Goal: Book appointment/travel/reservation

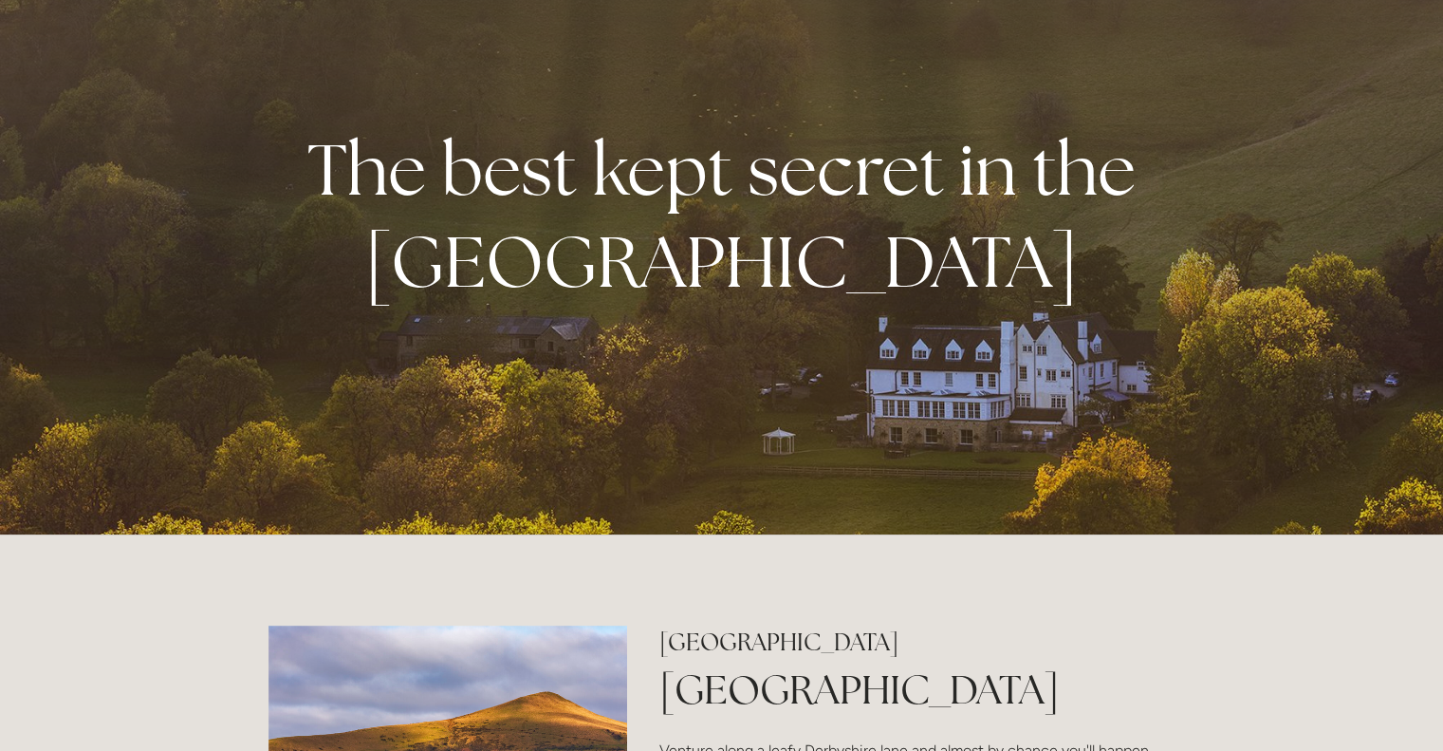
scroll to position [110, 0]
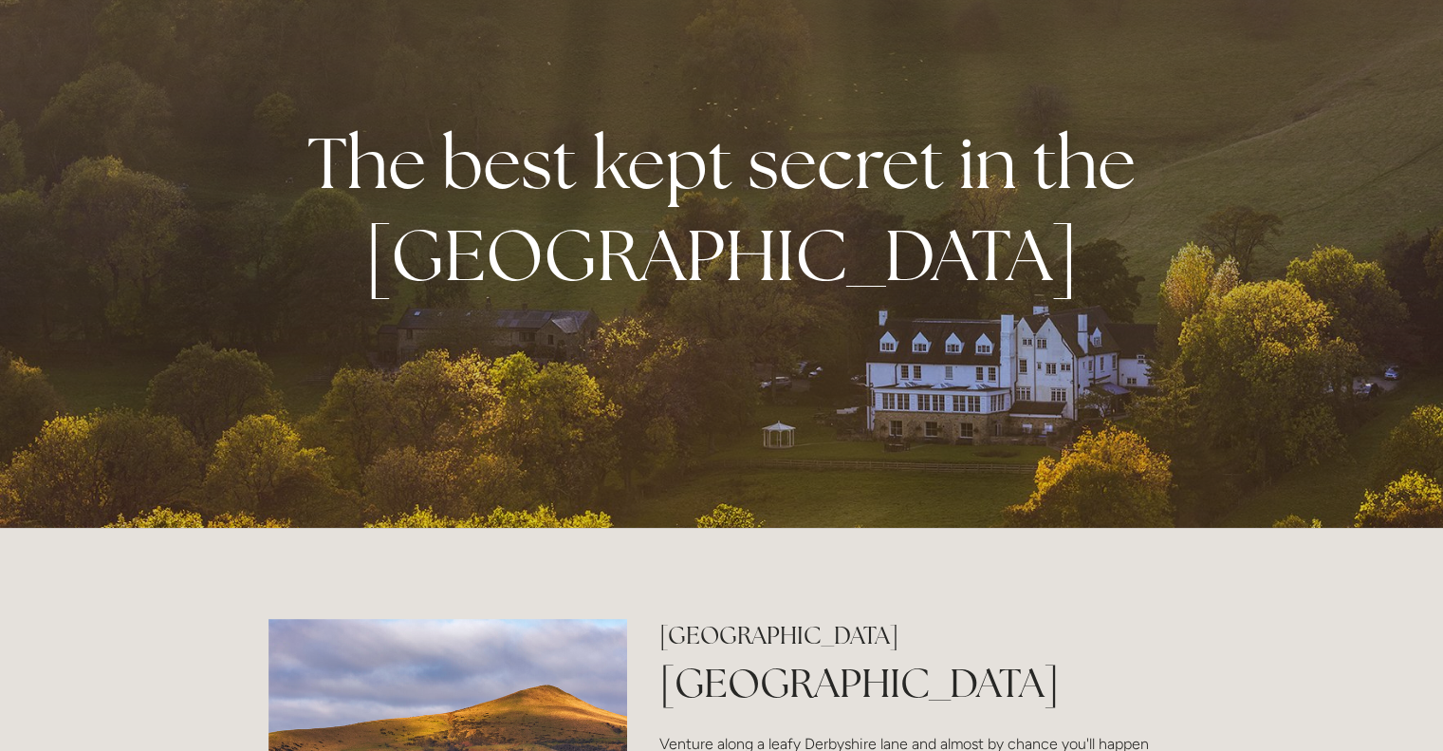
click at [1426, 102] on div at bounding box center [721, 209] width 1443 height 638
drag, startPoint x: 1432, startPoint y: 175, endPoint x: 1433, endPoint y: 159, distance: 15.2
click at [1433, 159] on div at bounding box center [721, 209] width 1443 height 638
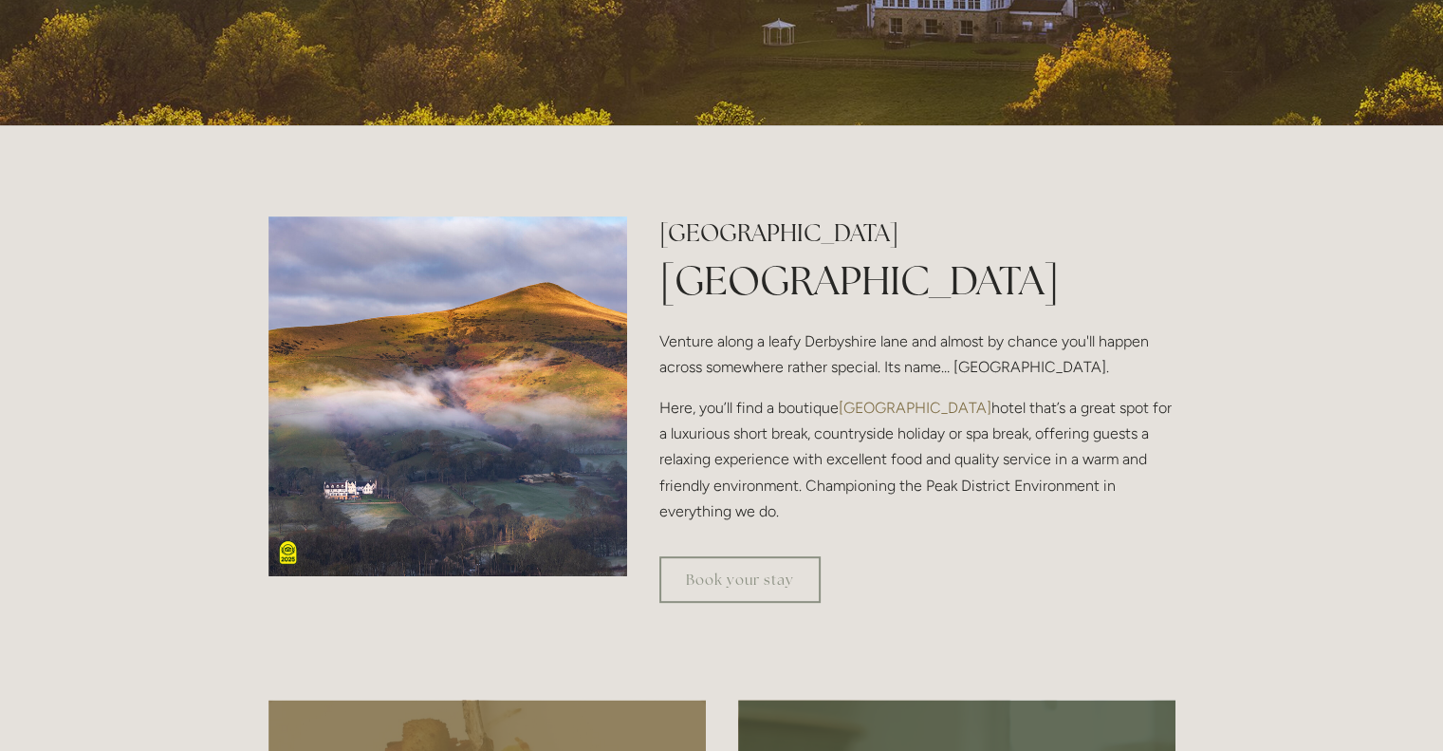
scroll to position [567, 0]
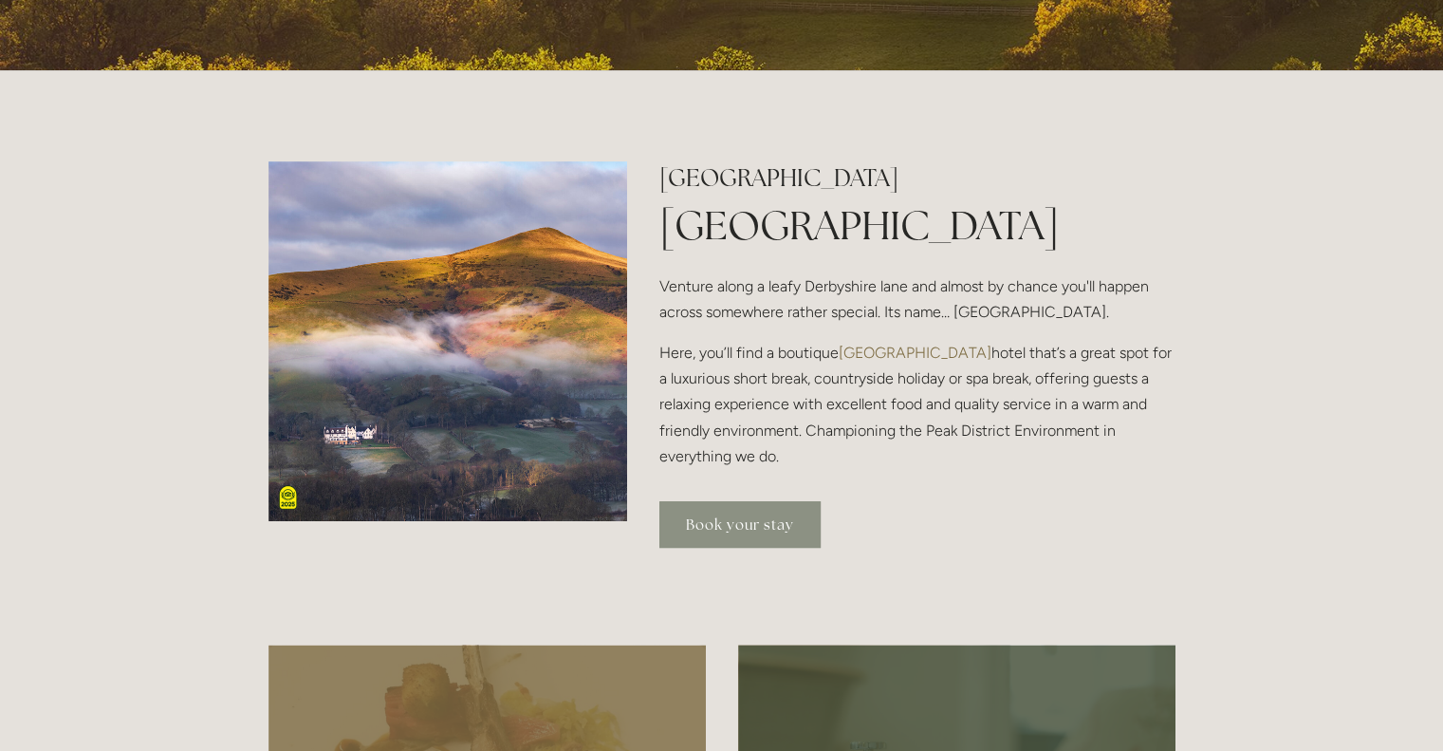
click at [727, 524] on link "Book your stay" at bounding box center [739, 524] width 161 height 46
click at [556, 406] on img at bounding box center [449, 341] width 360 height 360
click at [550, 348] on img at bounding box center [449, 341] width 360 height 360
click at [550, 344] on img at bounding box center [449, 341] width 360 height 360
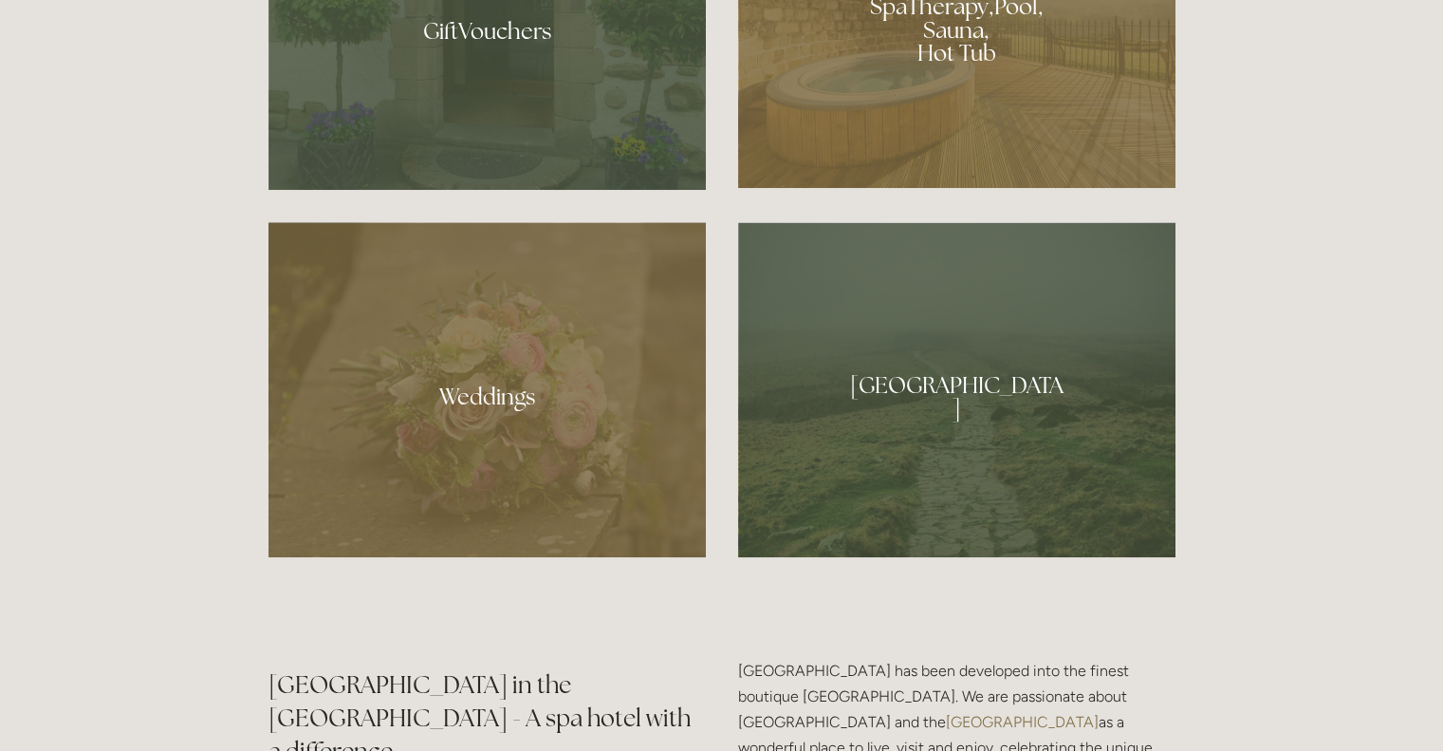
scroll to position [1678, 0]
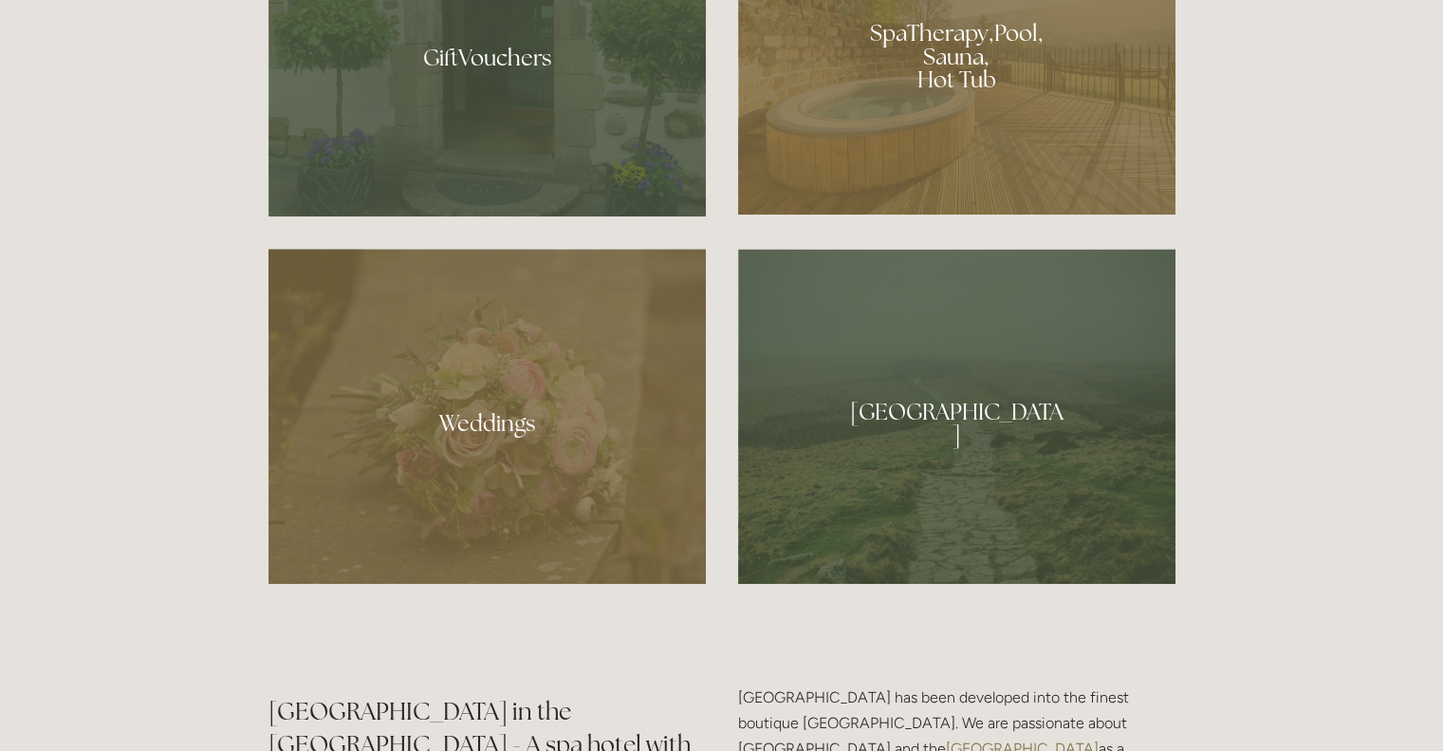
click at [890, 495] on div at bounding box center [956, 416] width 437 height 335
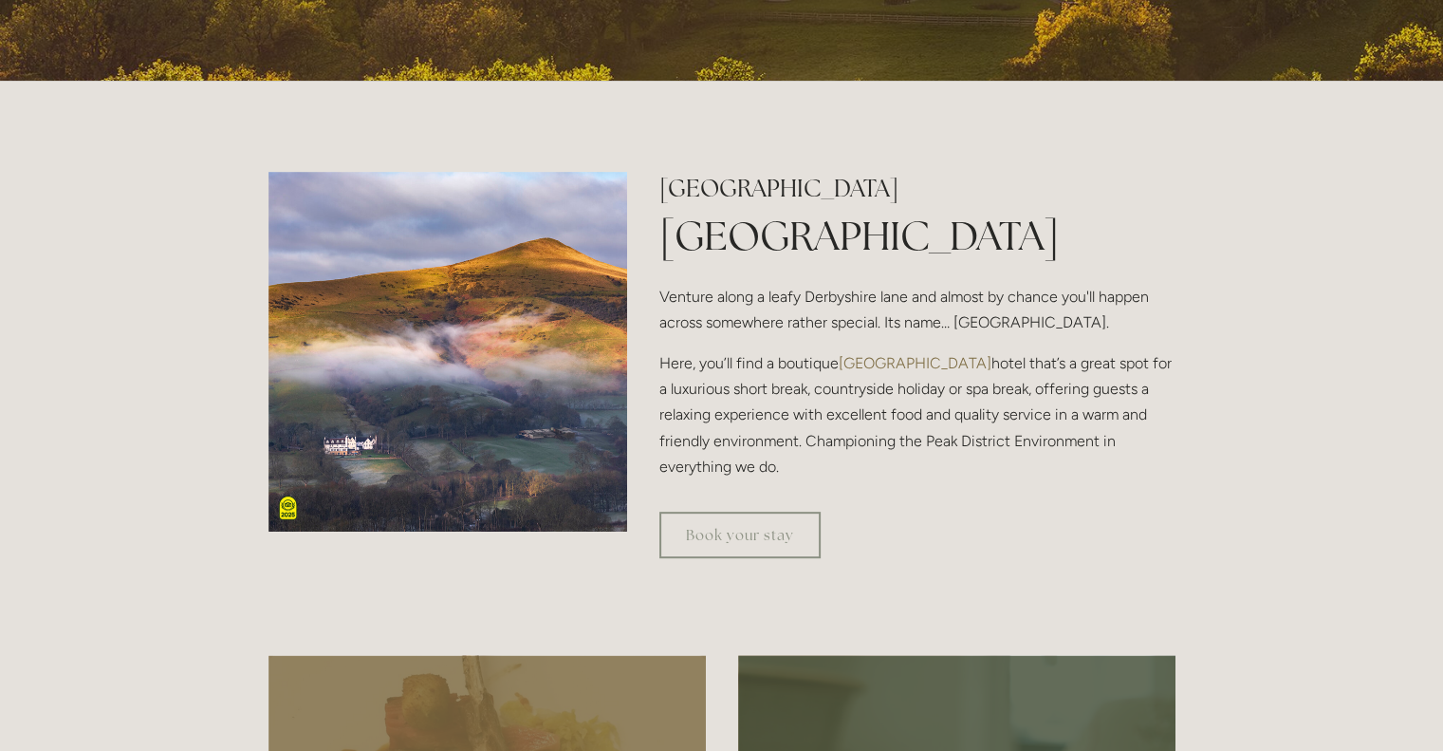
scroll to position [550, 0]
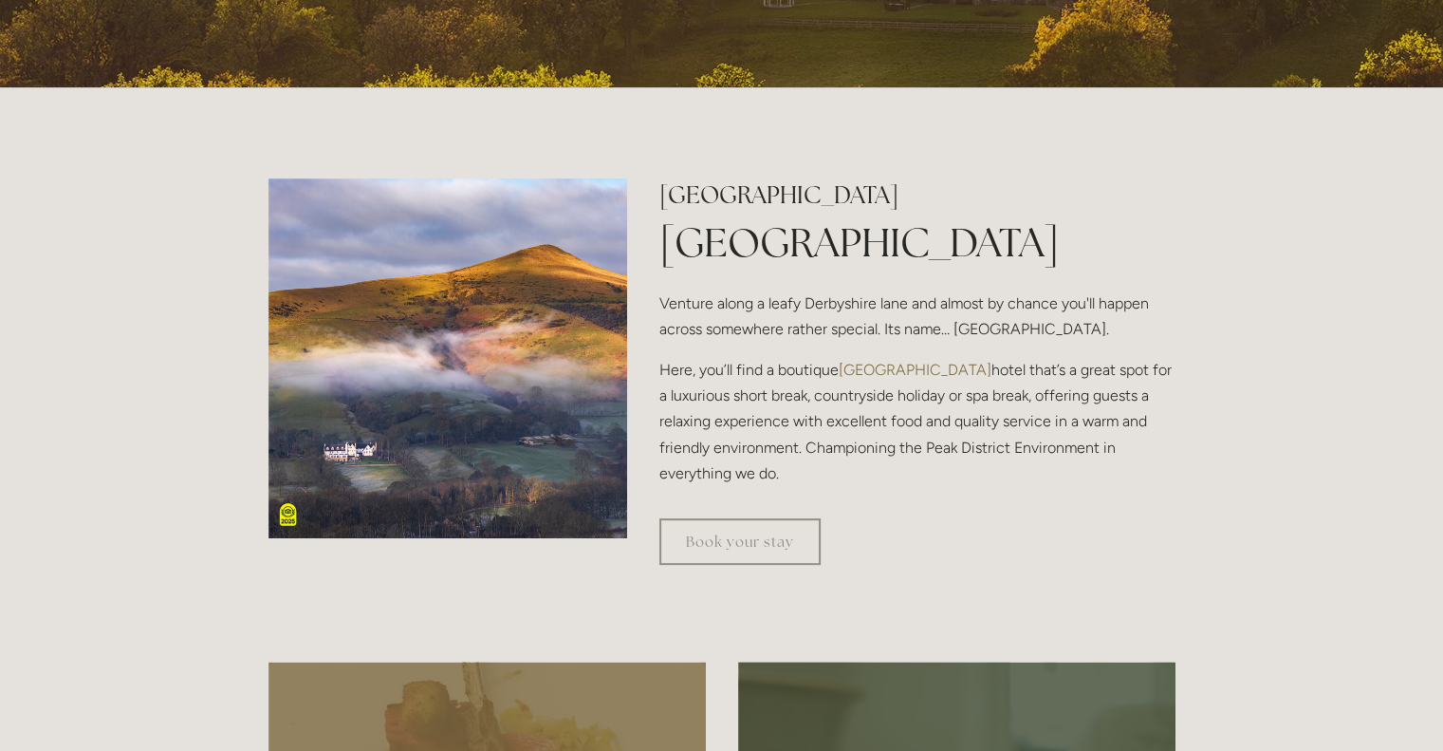
click at [410, 388] on img at bounding box center [449, 358] width 360 height 360
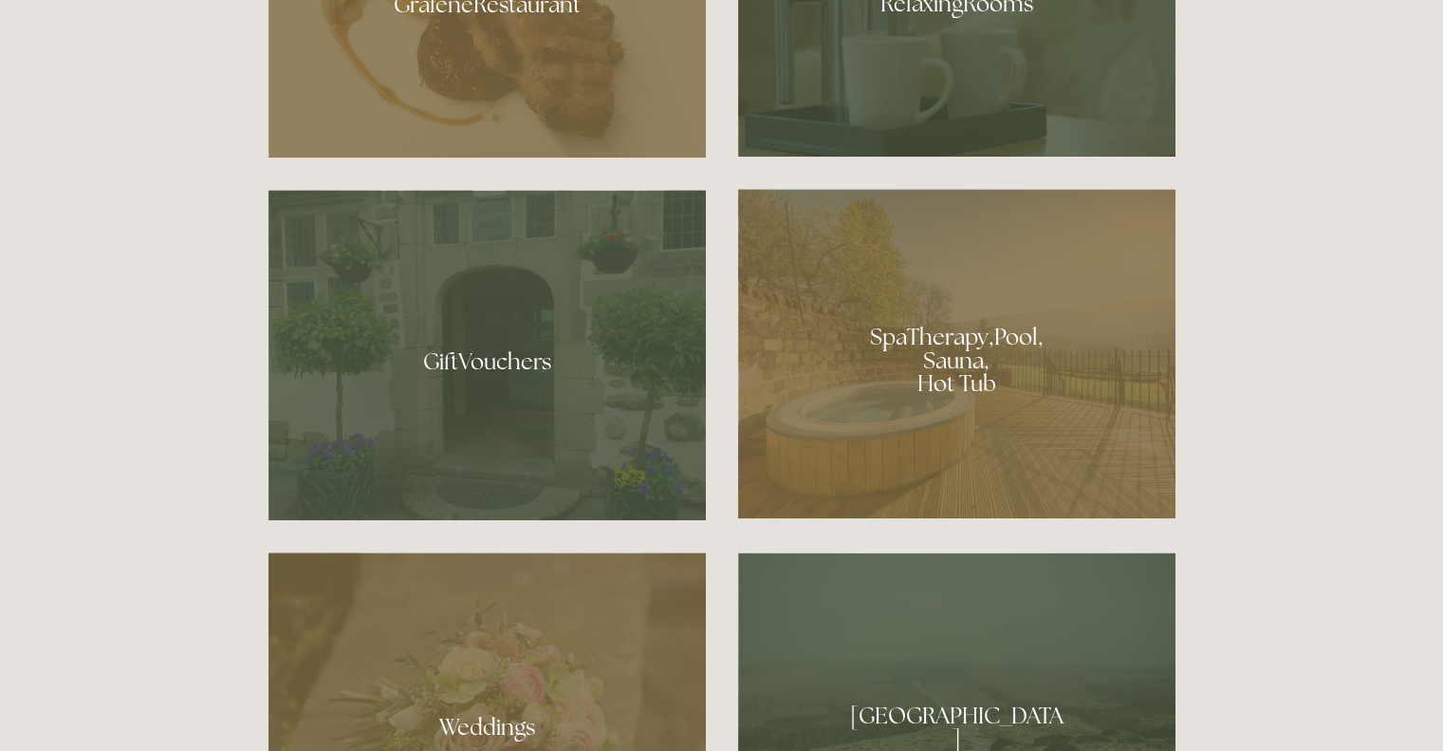
scroll to position [1382, 0]
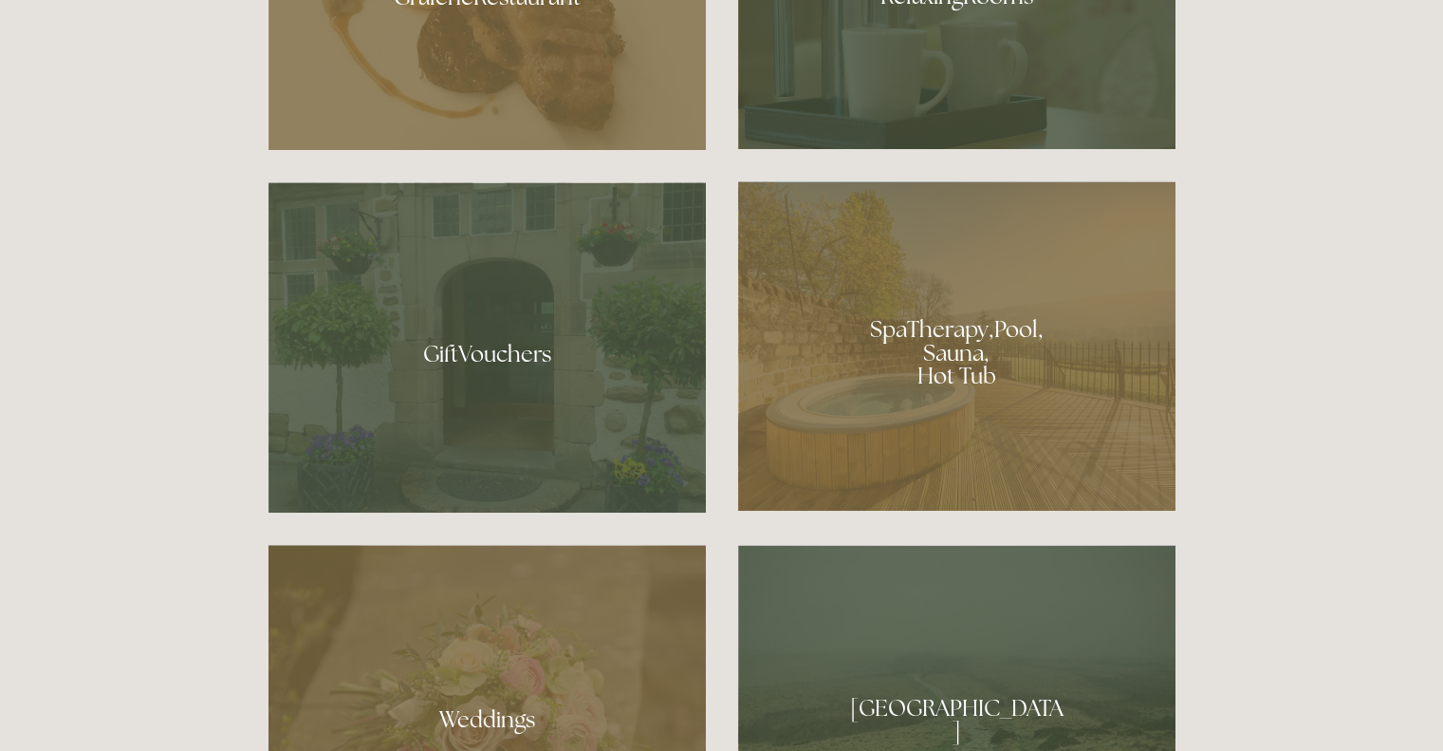
click at [987, 365] on div at bounding box center [956, 345] width 437 height 329
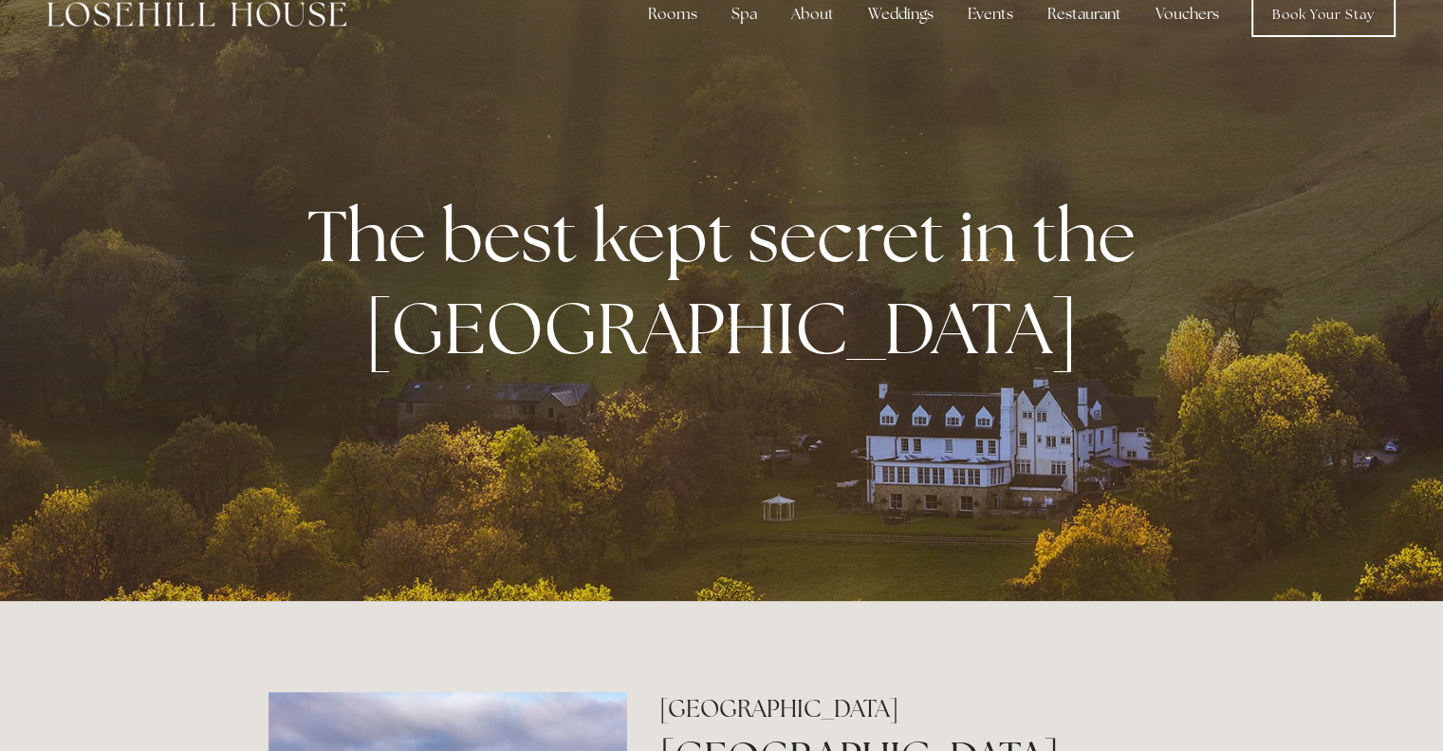
scroll to position [0, 0]
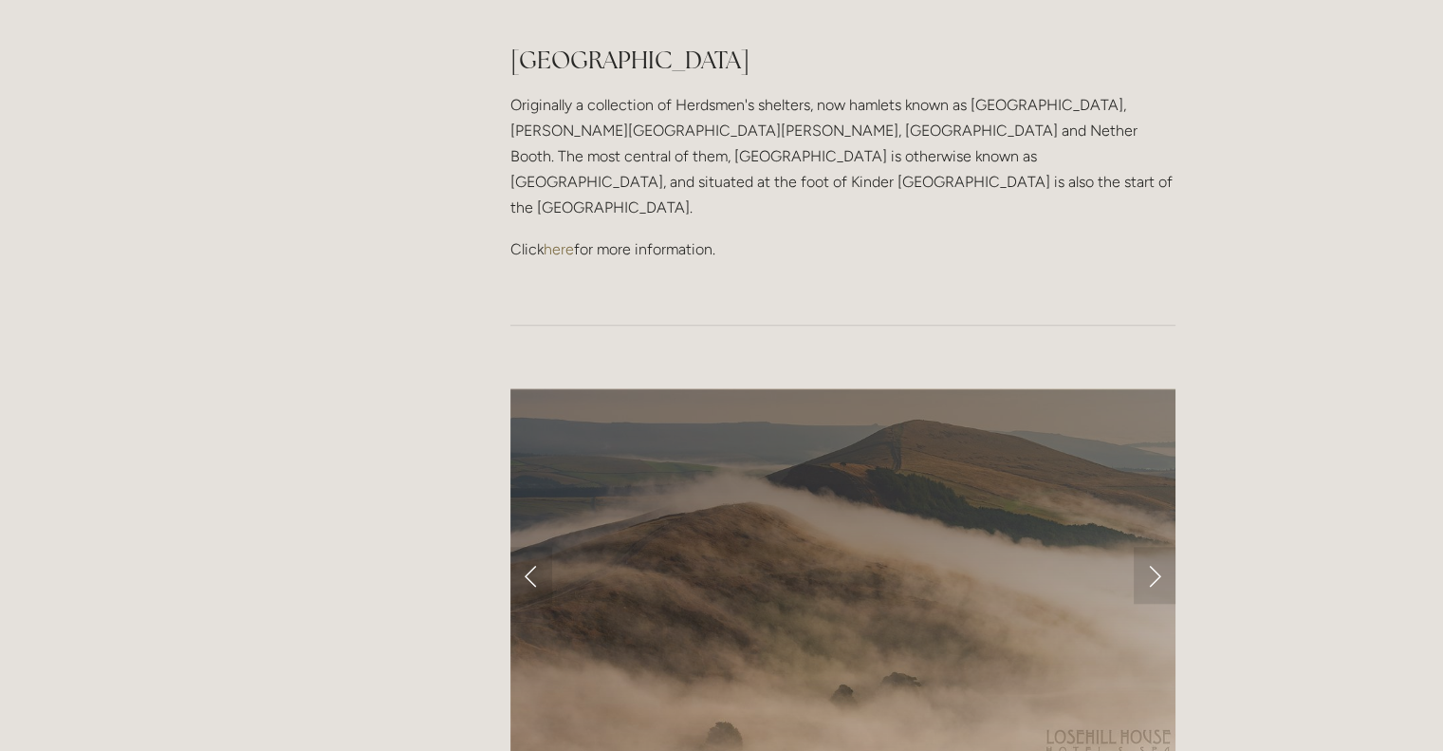
scroll to position [1632, 0]
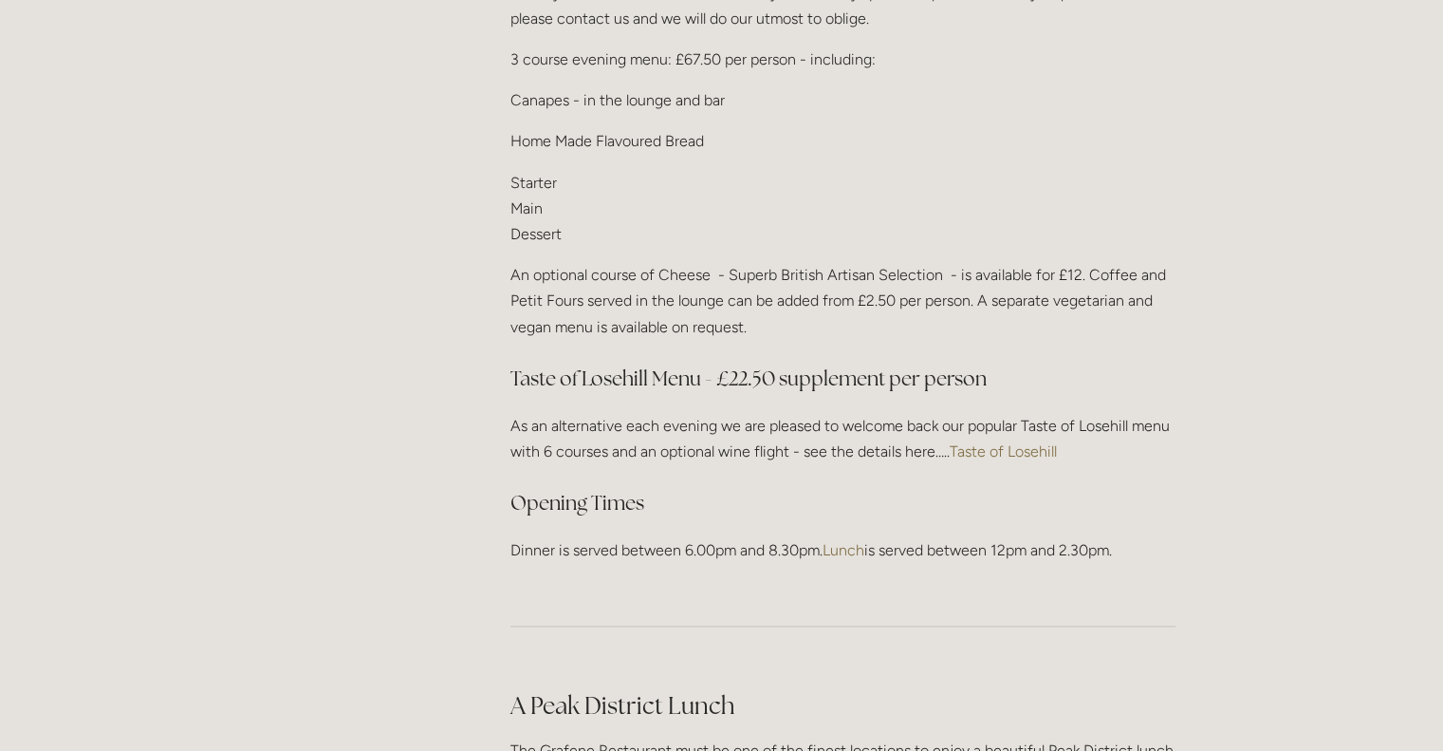
scroll to position [2445, 0]
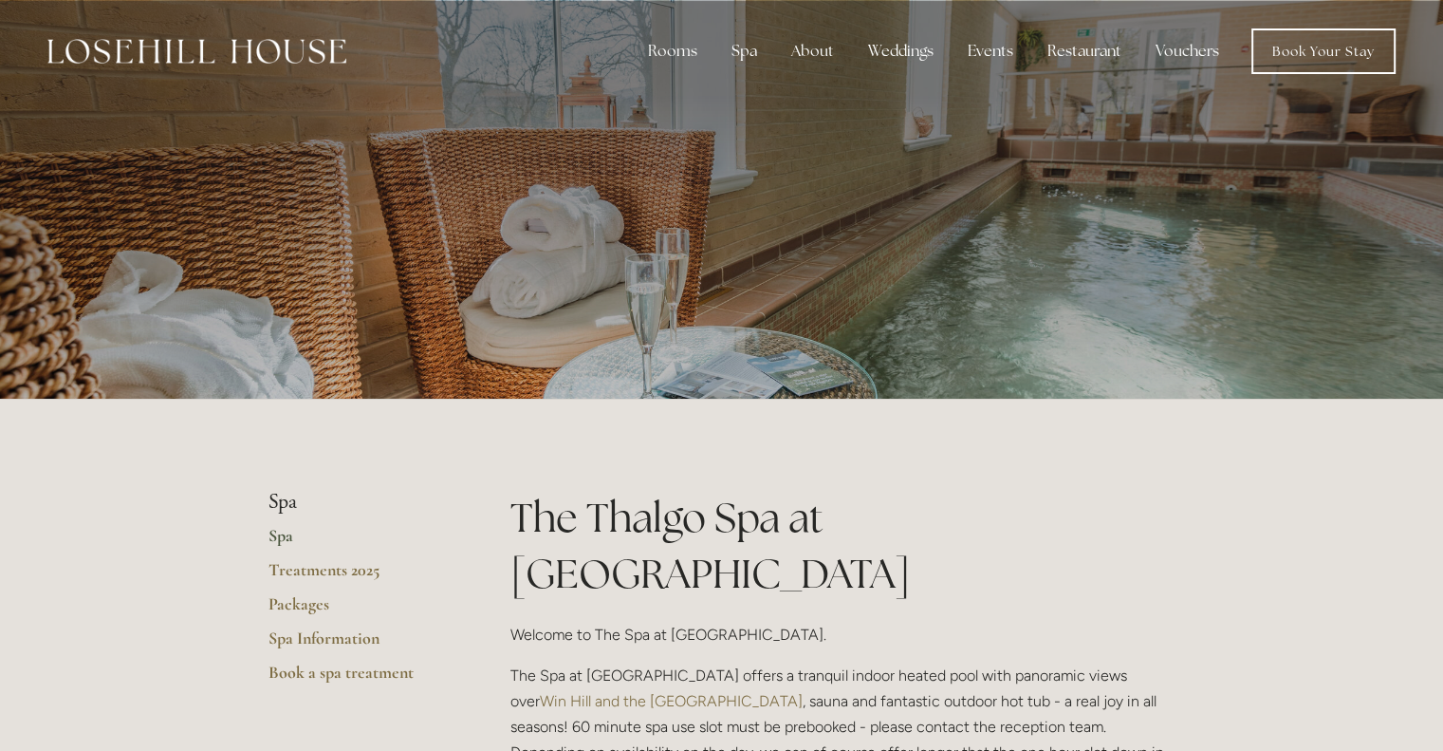
click at [927, 269] on div at bounding box center [722, 199] width 907 height 399
